Goal: Task Accomplishment & Management: Manage account settings

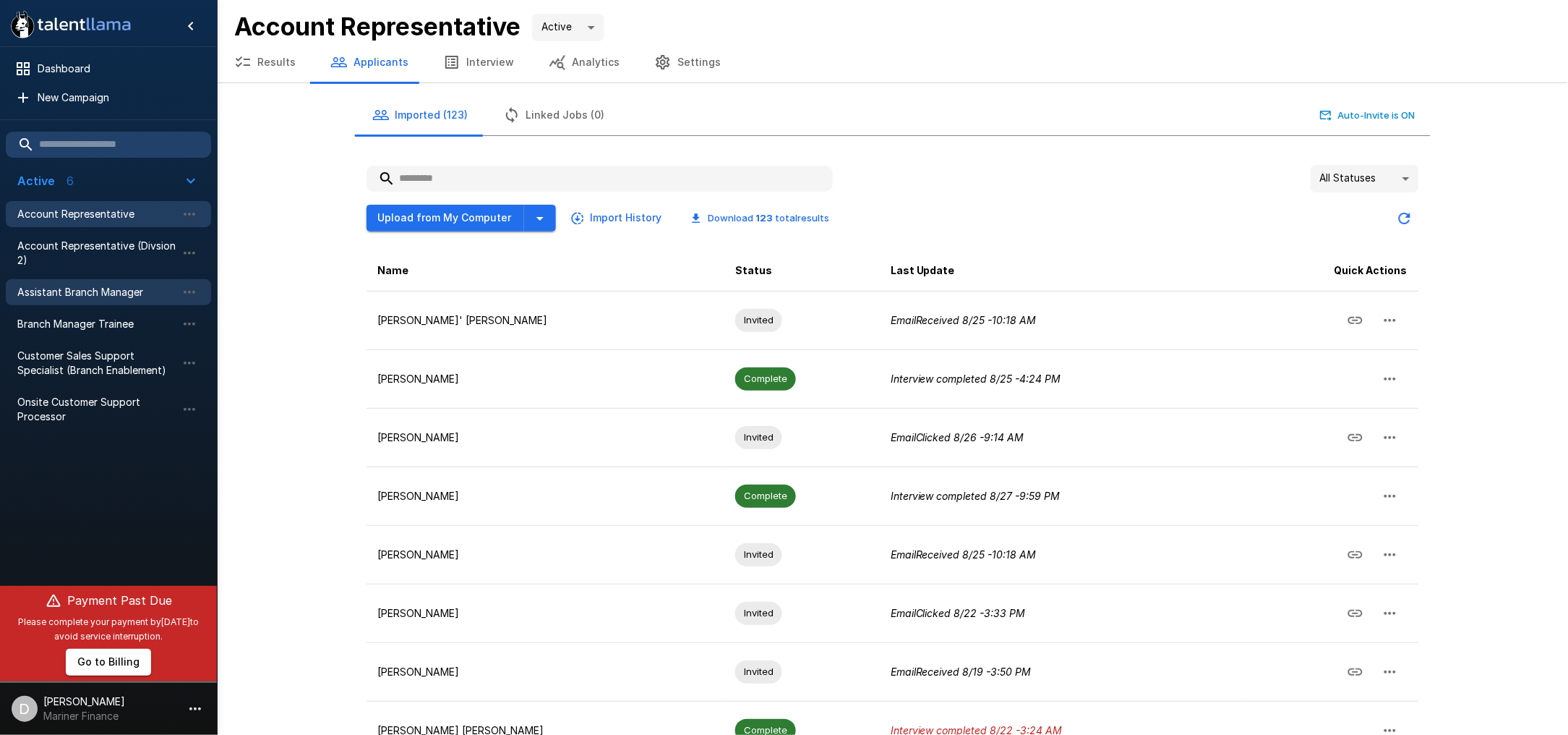
click at [101, 290] on span "Assistant Branch Manager" at bounding box center [97, 293] width 159 height 15
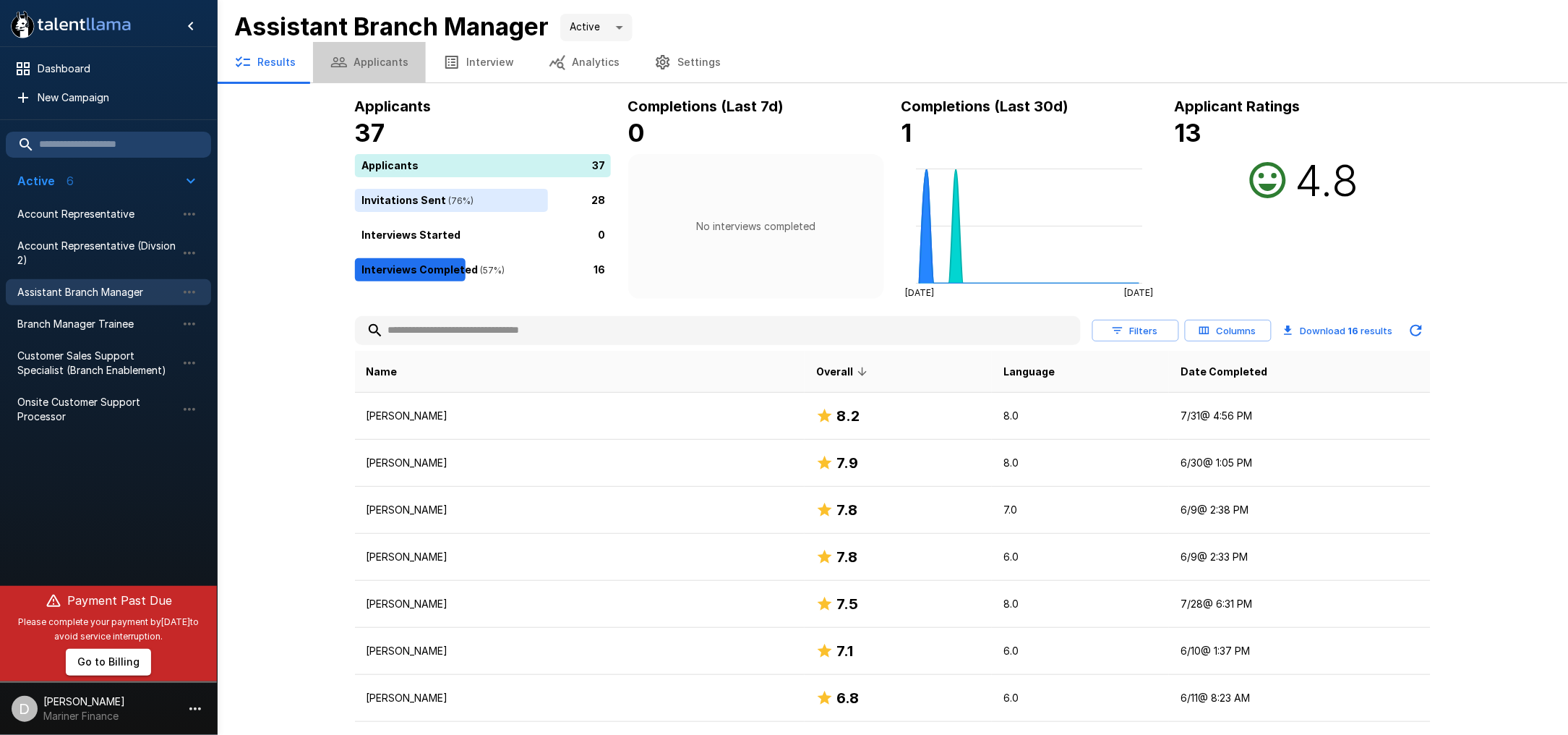
click at [367, 77] on button "Applicants" at bounding box center [369, 63] width 113 height 41
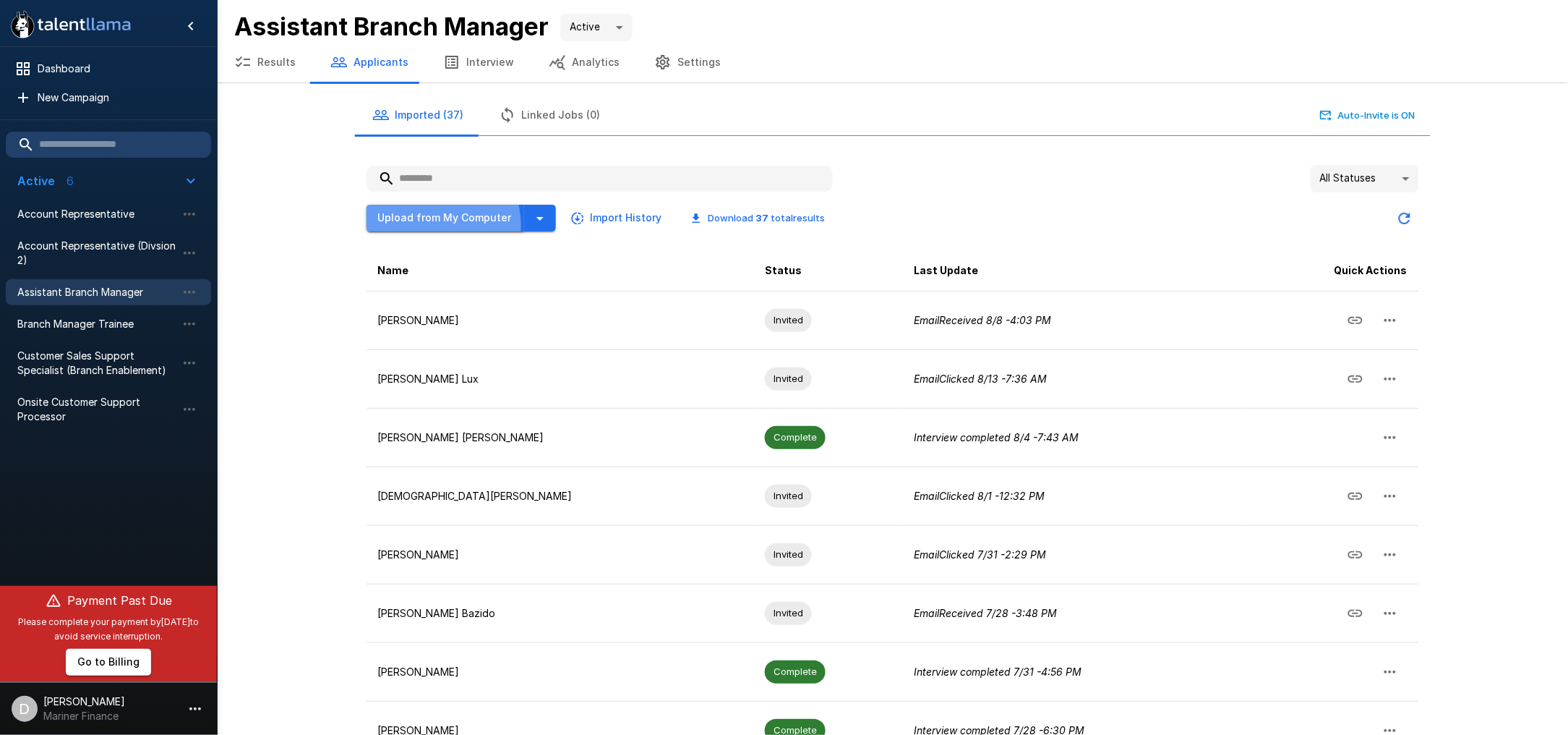
click at [436, 224] on button "Upload from My Computer" at bounding box center [445, 218] width 158 height 27
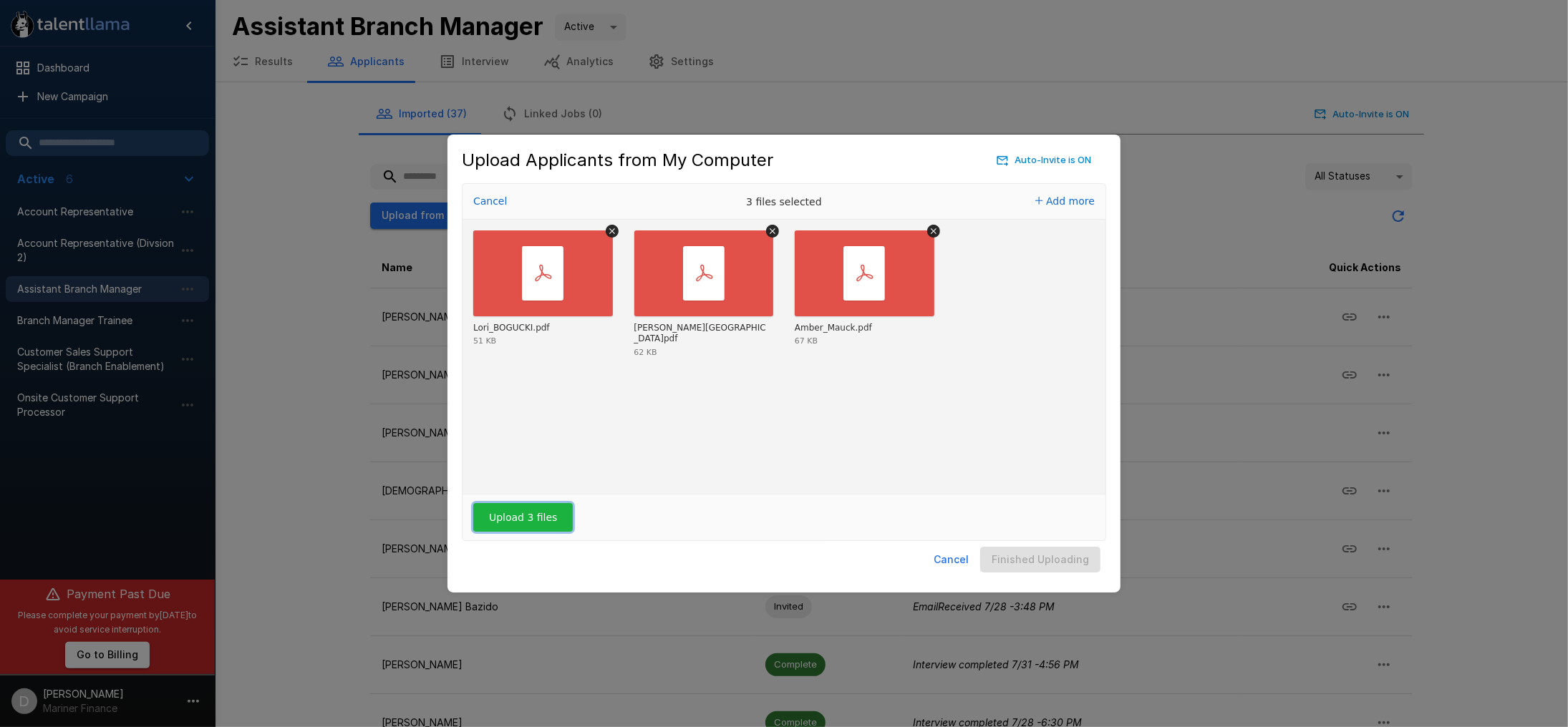
drag, startPoint x: 524, startPoint y: 514, endPoint x: 763, endPoint y: 484, distance: 240.9
click at [524, 514] on button "Upload 3 files" at bounding box center [523, 518] width 99 height 29
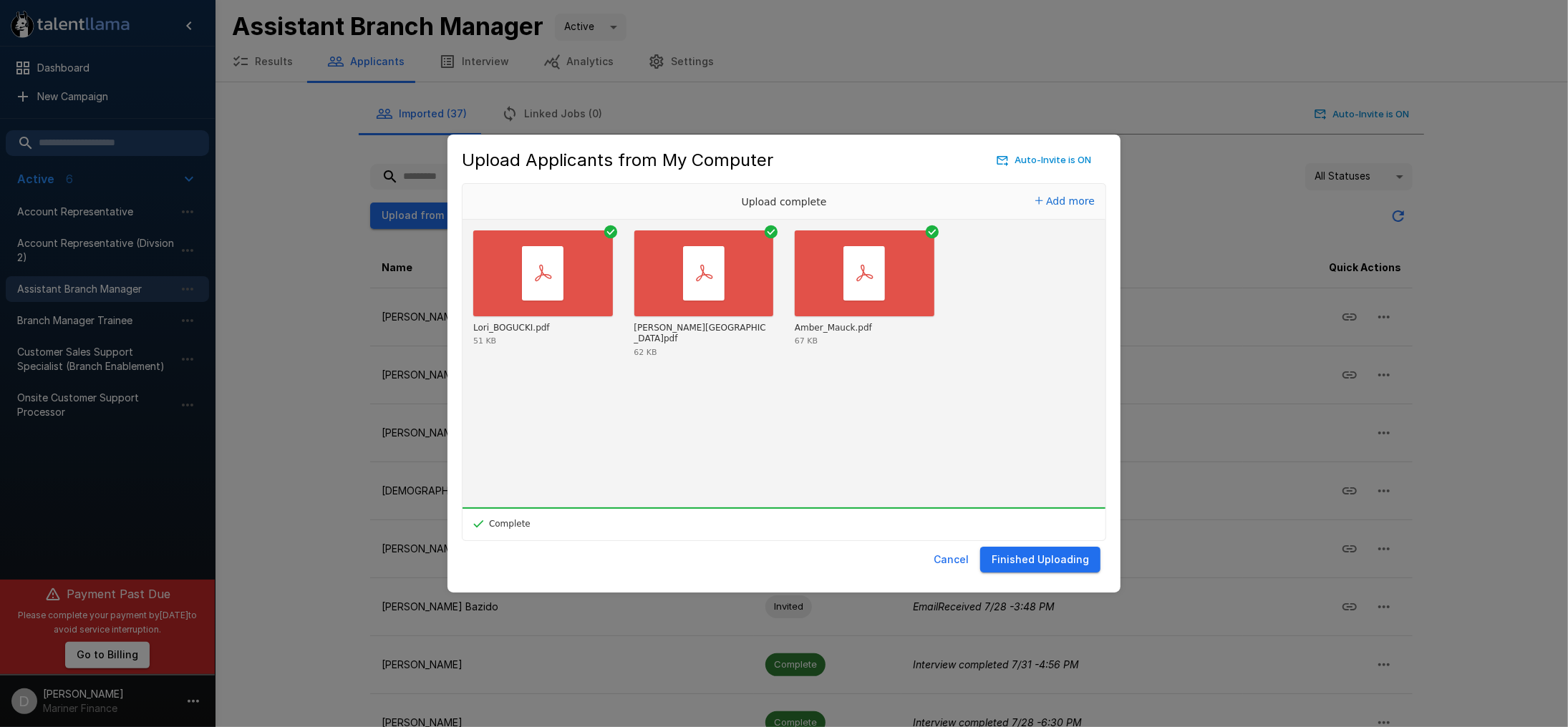
click at [1050, 562] on button "Finished Uploading" at bounding box center [1040, 559] width 120 height 27
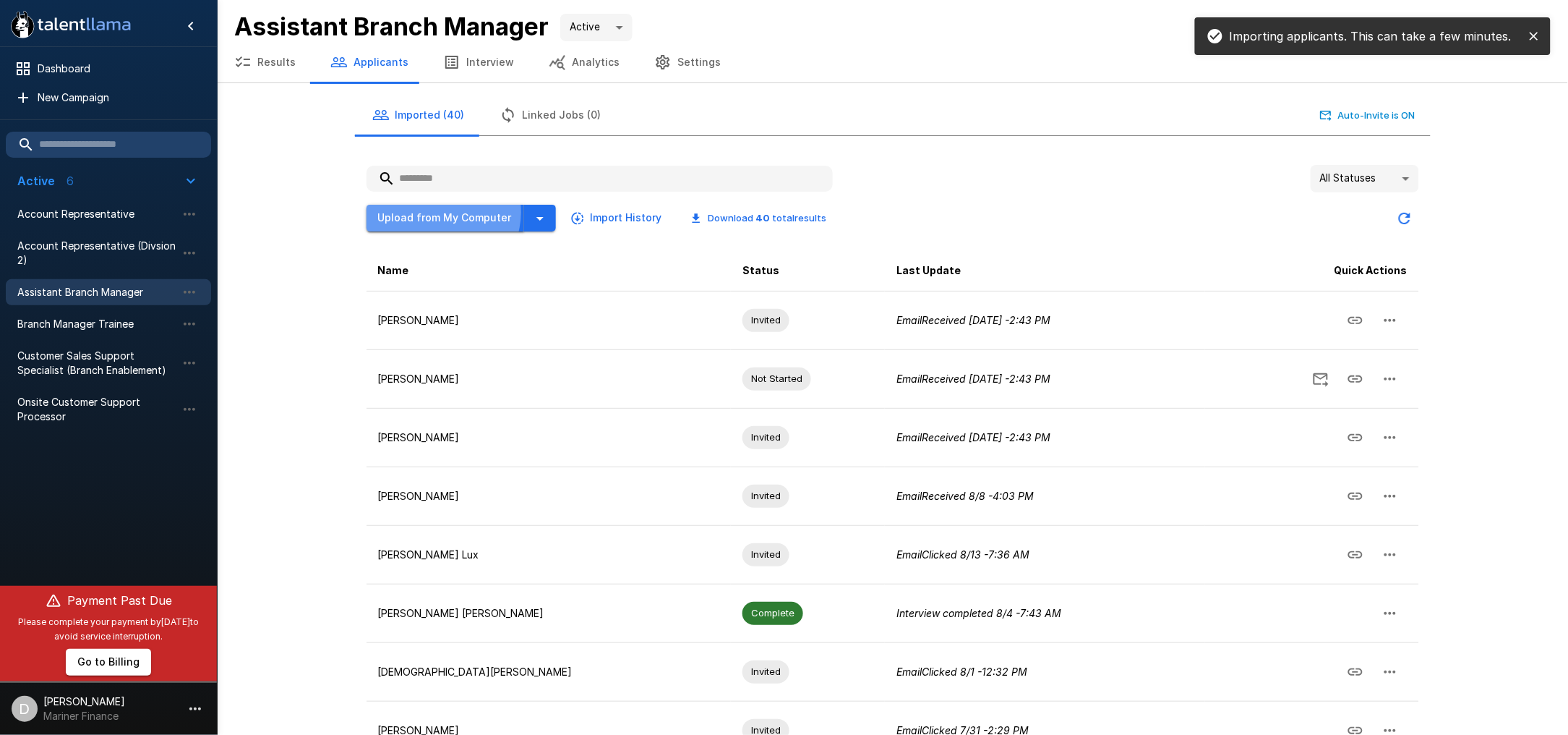
click at [441, 211] on button "Upload from My Computer" at bounding box center [445, 218] width 158 height 27
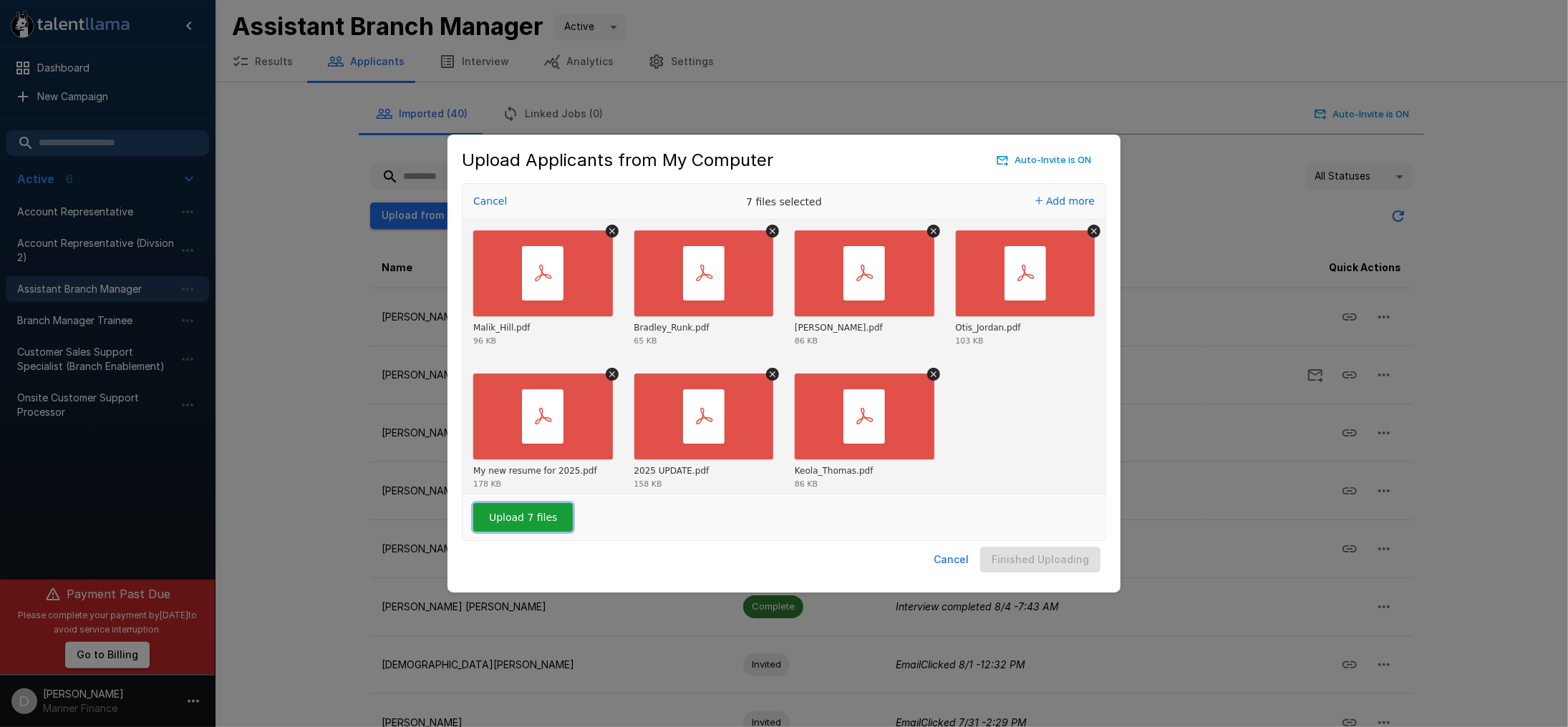
click at [515, 522] on button "Upload 7 files" at bounding box center [523, 518] width 99 height 29
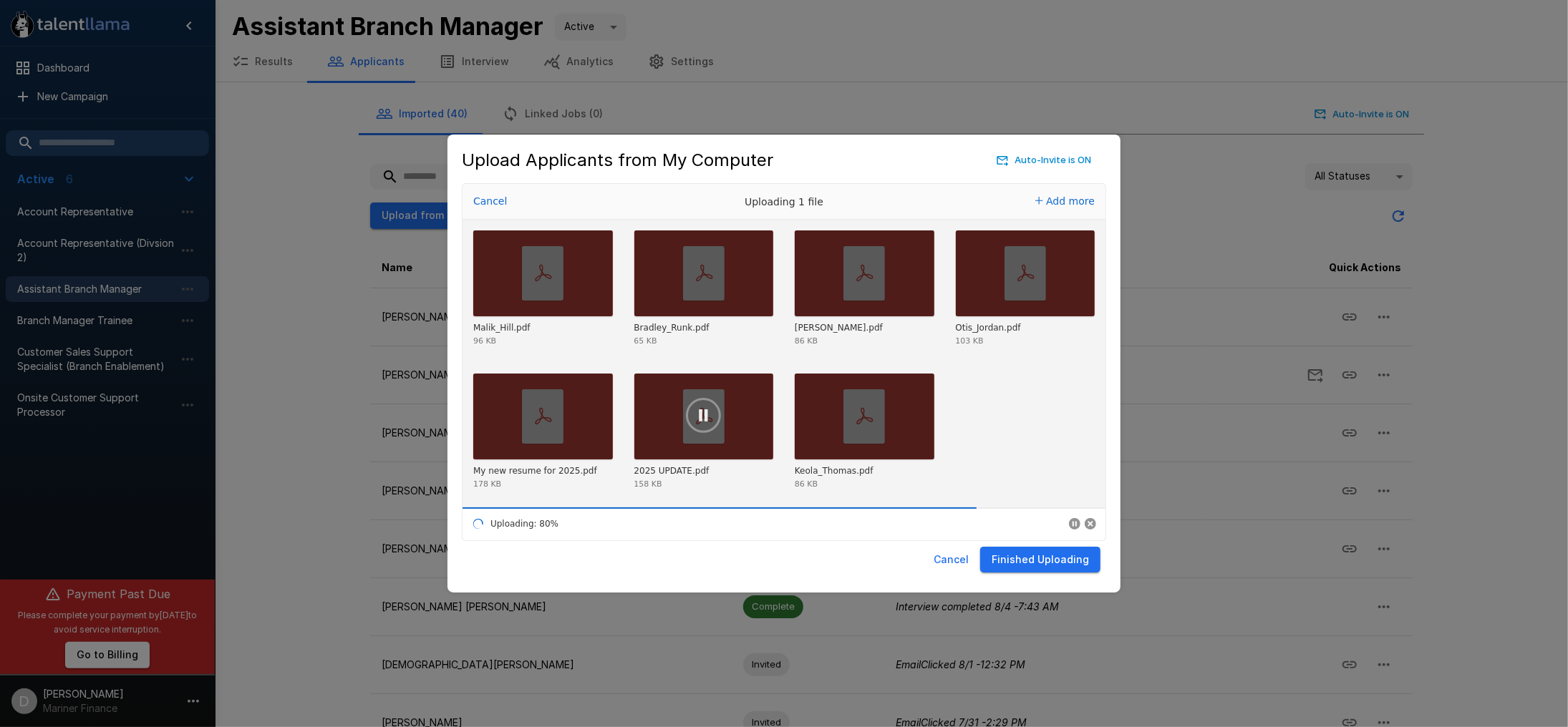
click at [1019, 556] on button "Finished Uploading" at bounding box center [1040, 559] width 120 height 27
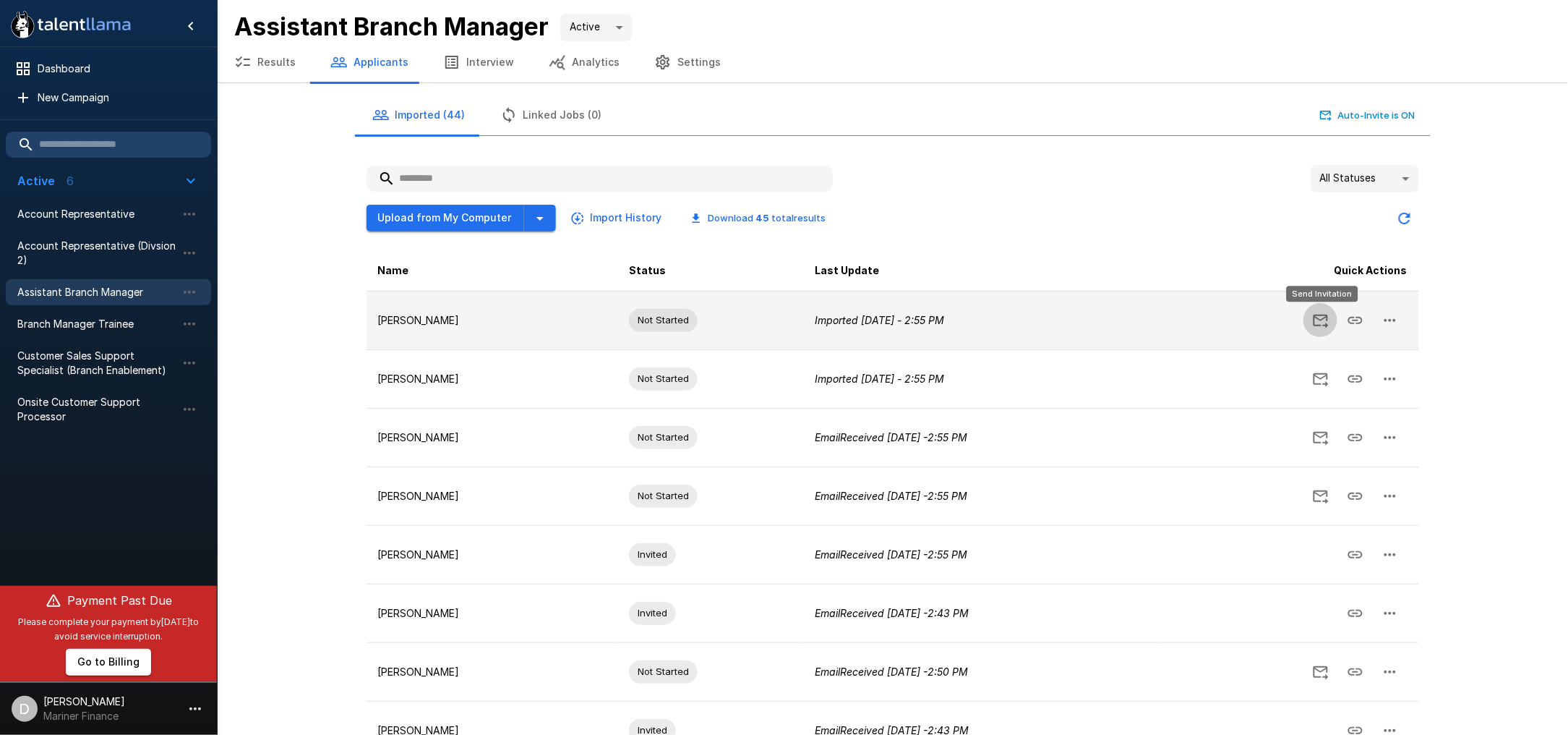
click at [1324, 318] on icon "Send Invitation" at bounding box center [1321, 320] width 17 height 17
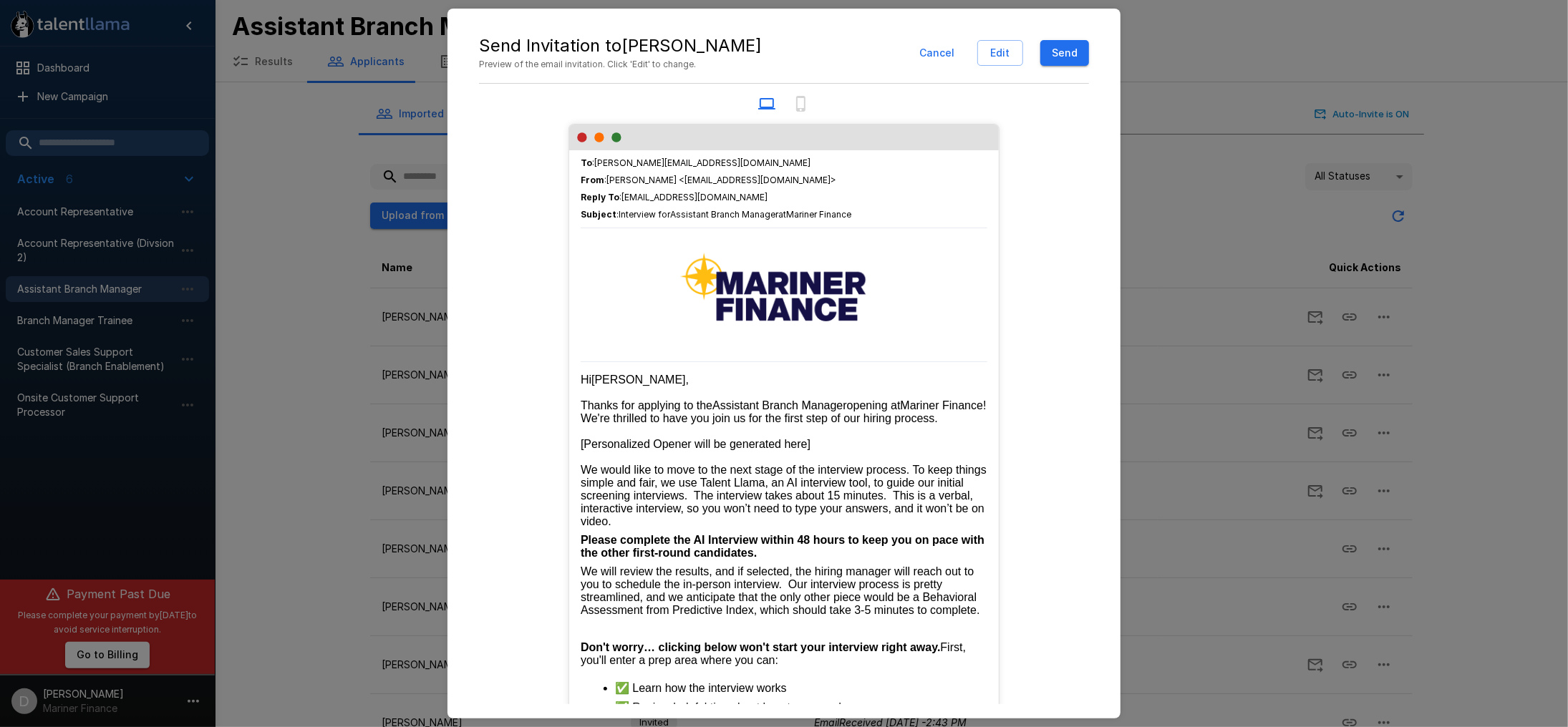
click at [986, 48] on button "Edit" at bounding box center [1000, 53] width 46 height 27
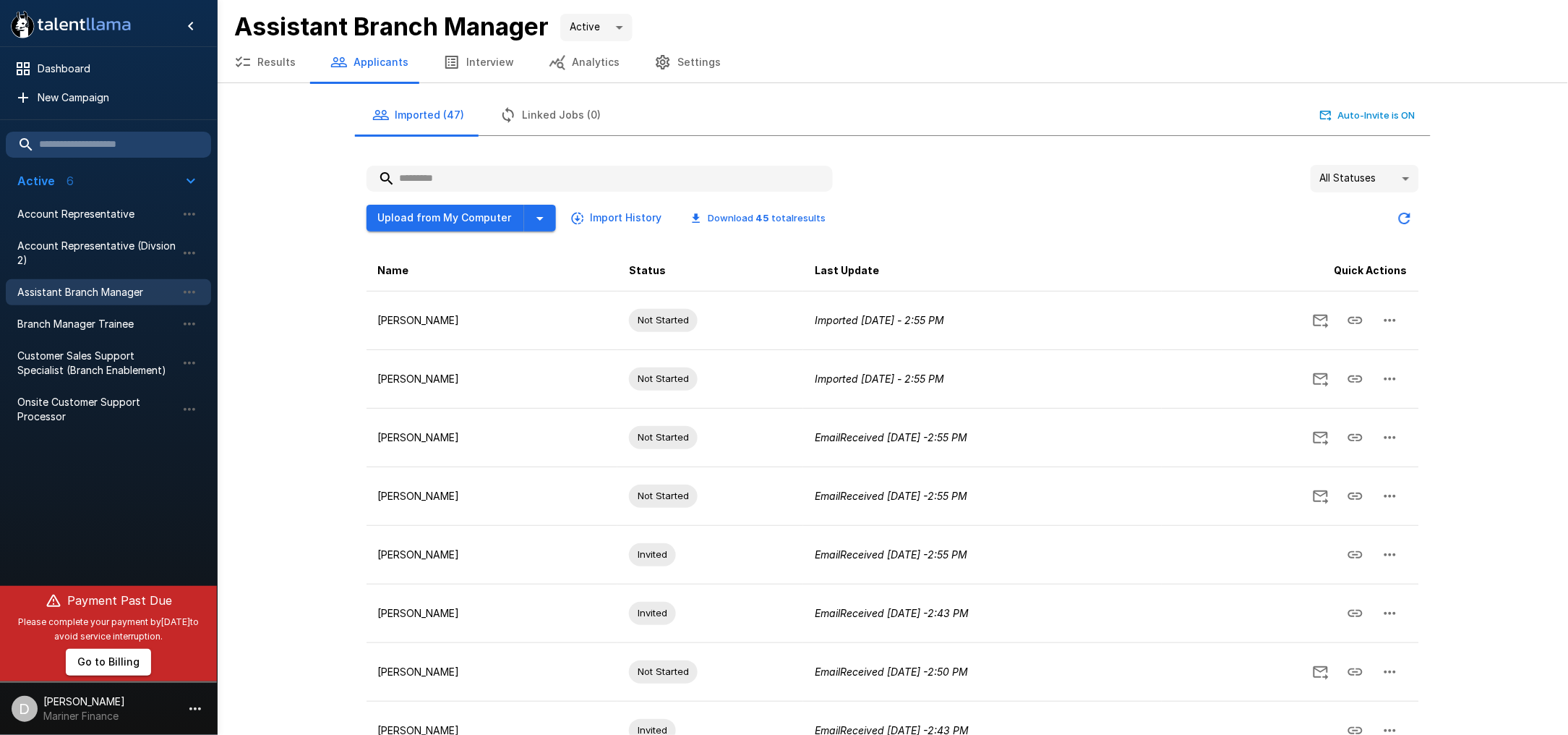
click at [689, 58] on button "Settings" at bounding box center [687, 63] width 101 height 41
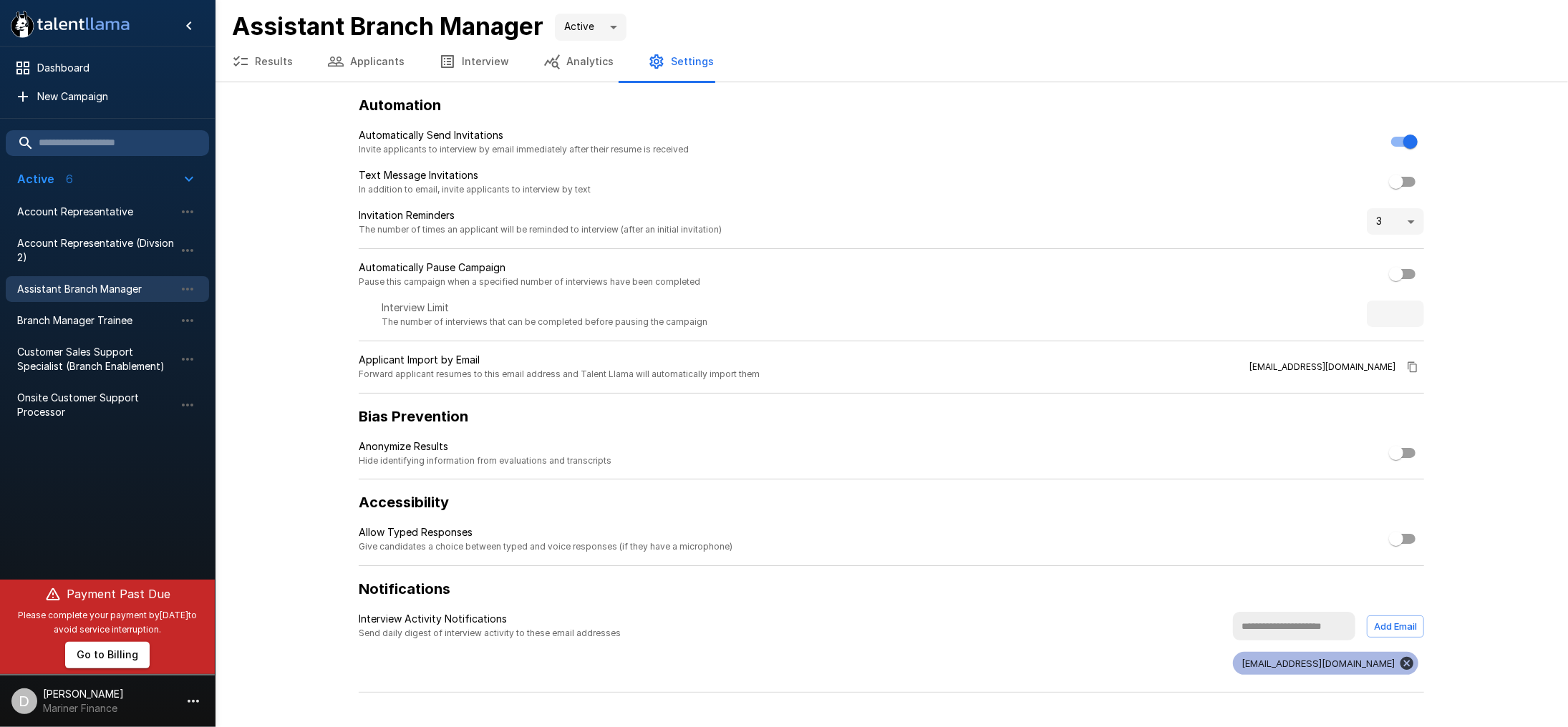
click at [408, 74] on button "Applicants" at bounding box center [365, 62] width 112 height 40
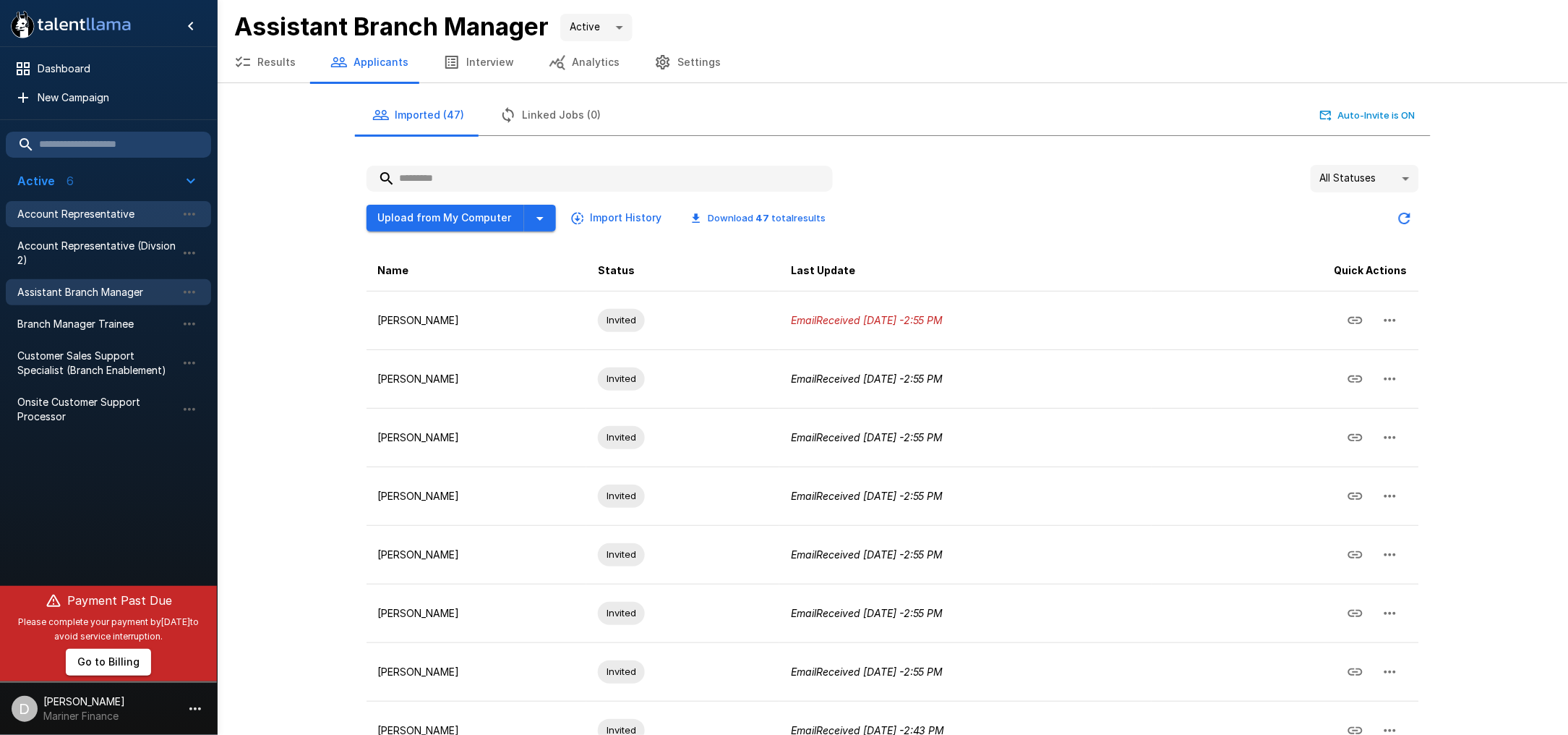
drag, startPoint x: 79, startPoint y: 212, endPoint x: 101, endPoint y: 207, distance: 22.6
click at [79, 212] on span "Account Representative" at bounding box center [97, 214] width 159 height 15
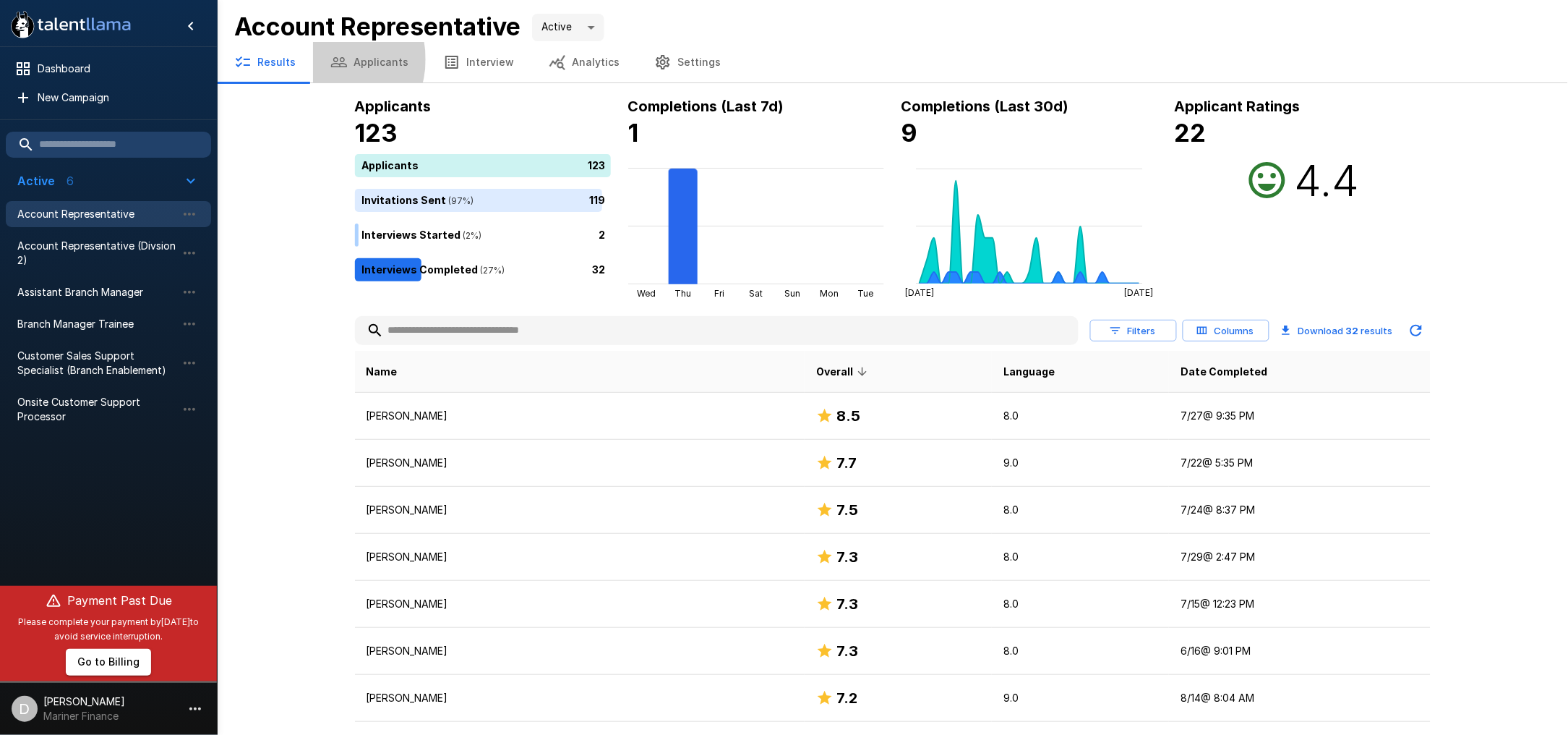
click at [330, 60] on icon "button" at bounding box center [339, 63] width 17 height 17
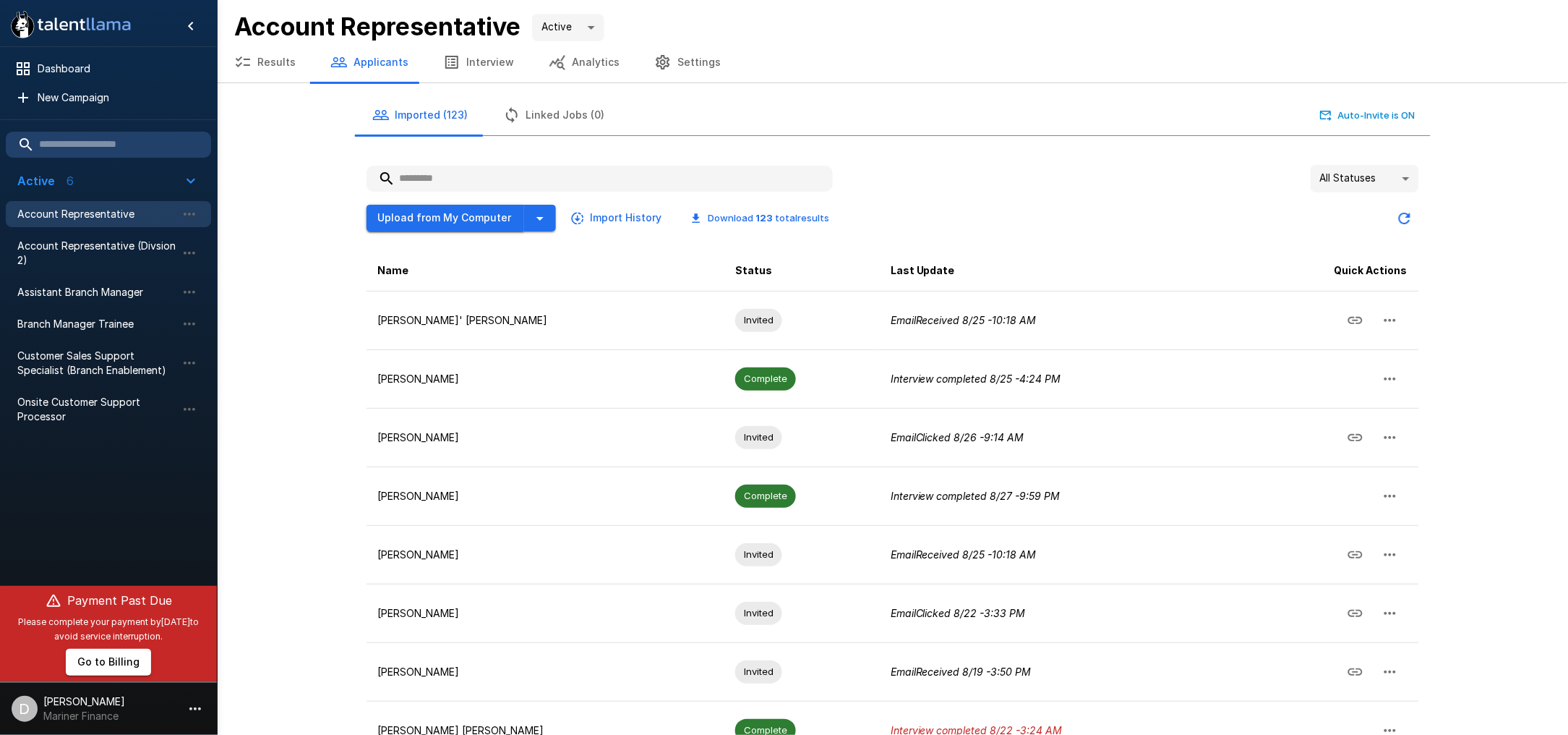
click at [433, 216] on button "Upload from My Computer" at bounding box center [445, 218] width 158 height 27
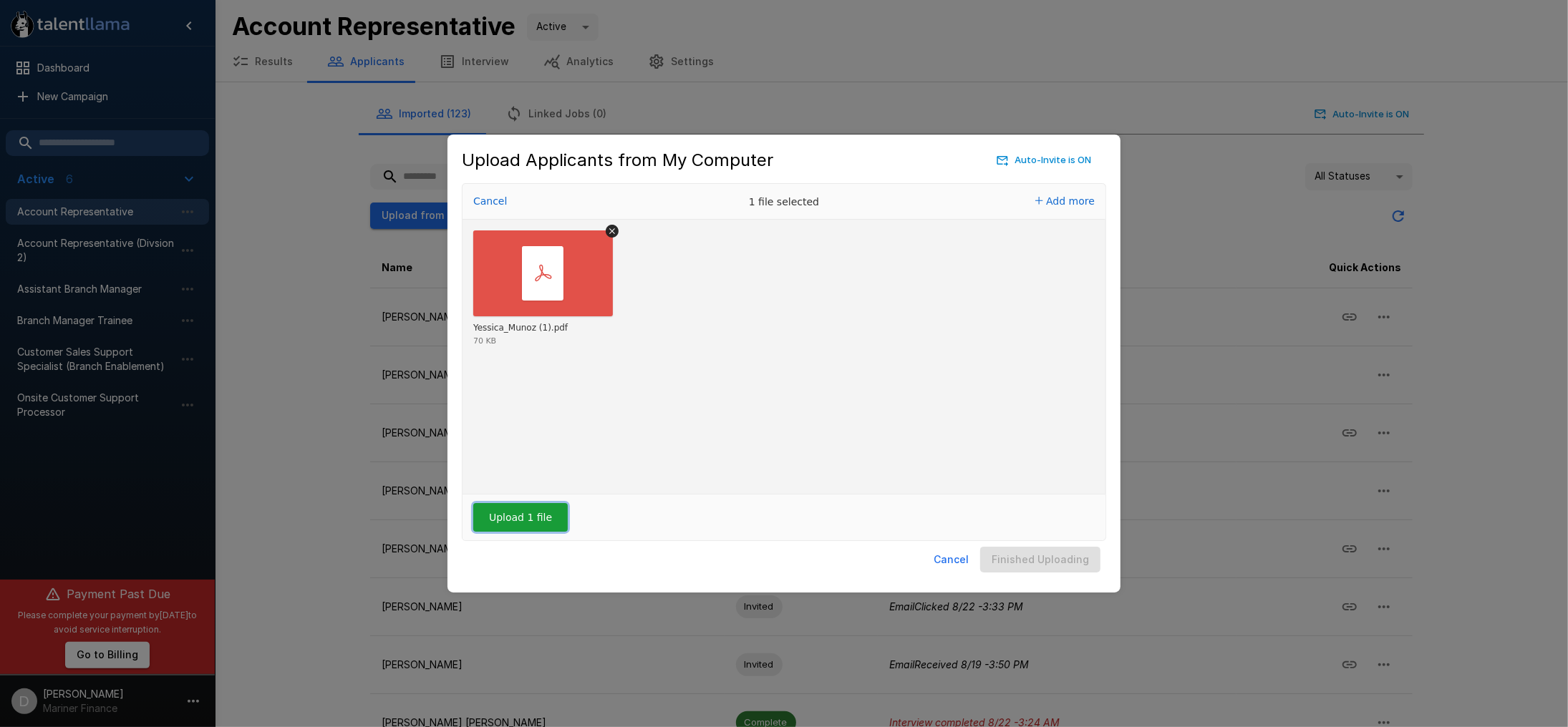
click at [497, 520] on button "Upload 1 file" at bounding box center [520, 518] width 94 height 29
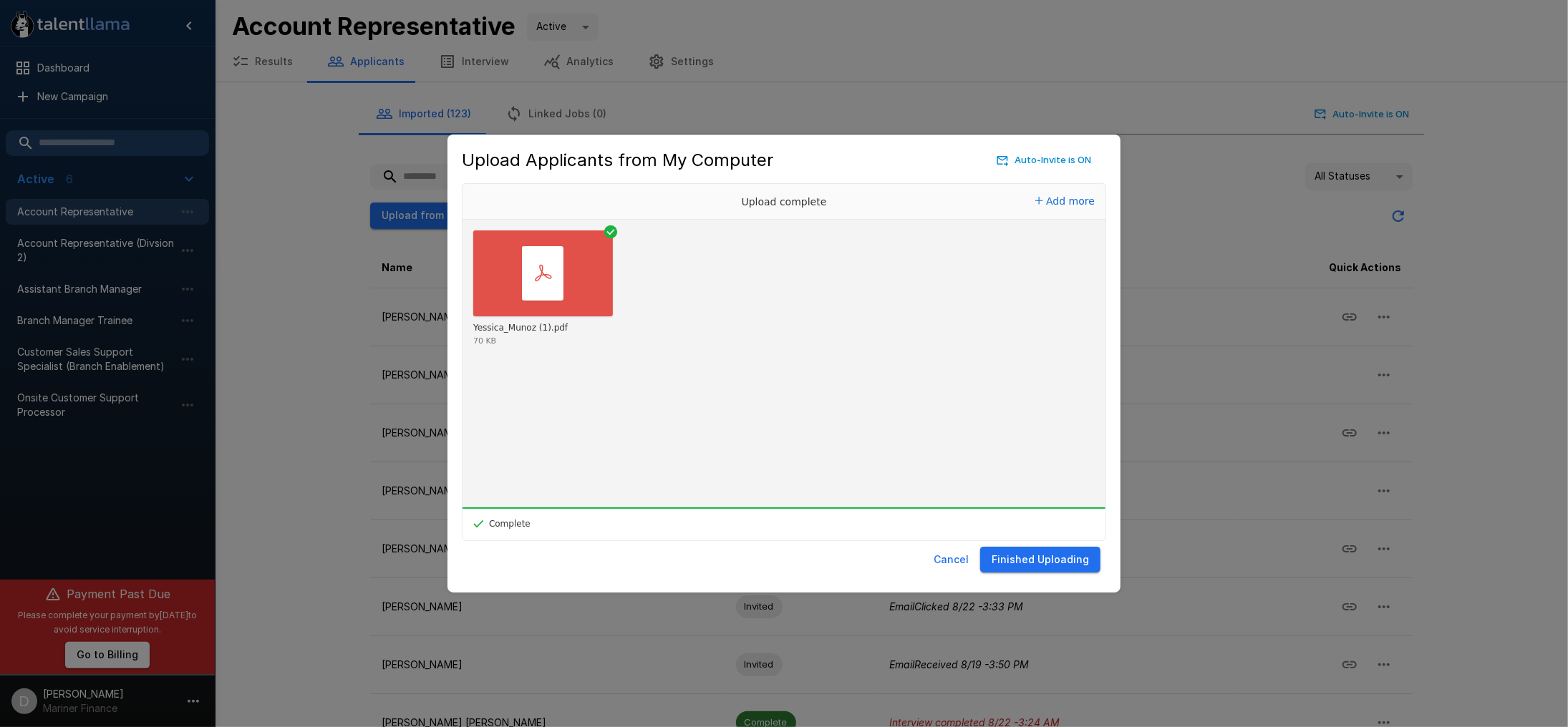
click at [1054, 559] on button "Finished Uploading" at bounding box center [1040, 559] width 120 height 27
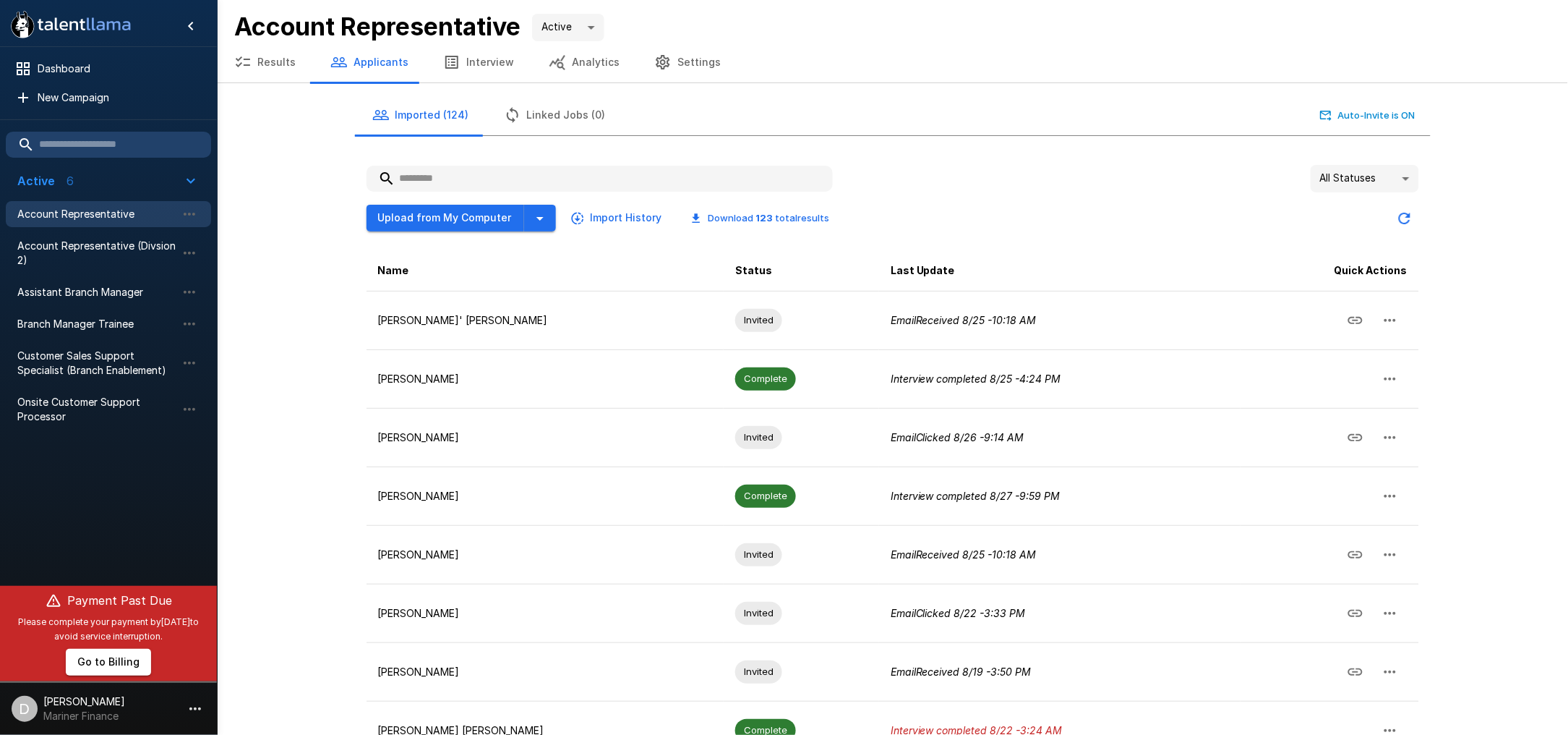
drag, startPoint x: 281, startPoint y: 202, endPoint x: 282, endPoint y: 183, distance: 19.0
click at [282, 202] on div ".st0{fill:#FFFFFF;} .st1{fill:#76a4ed;} Dashboard New Campaign Active 6 Account…" at bounding box center [892, 469] width 1351 height 937
